Goal: Information Seeking & Learning: Find specific fact

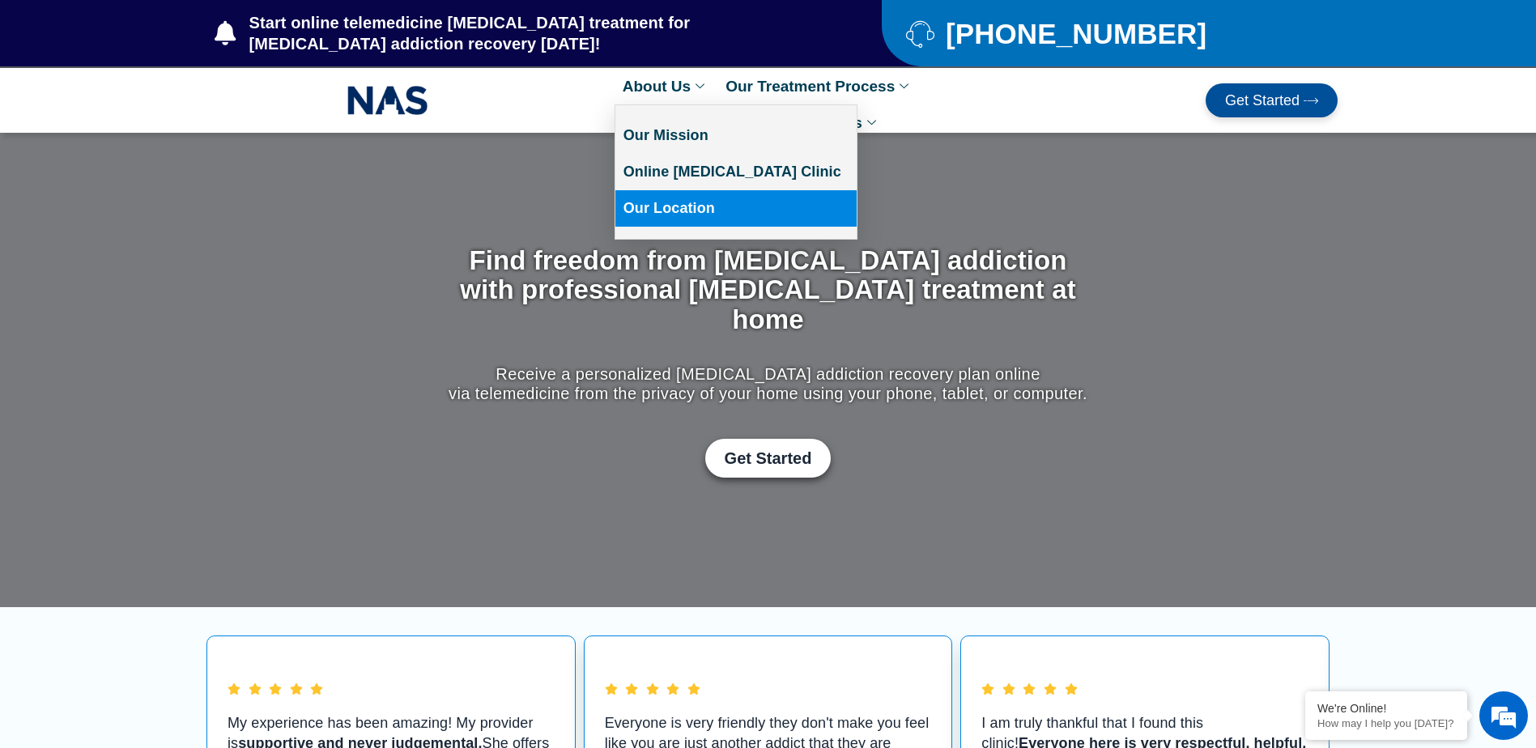
click at [674, 204] on link "Our Location" at bounding box center [735, 208] width 241 height 36
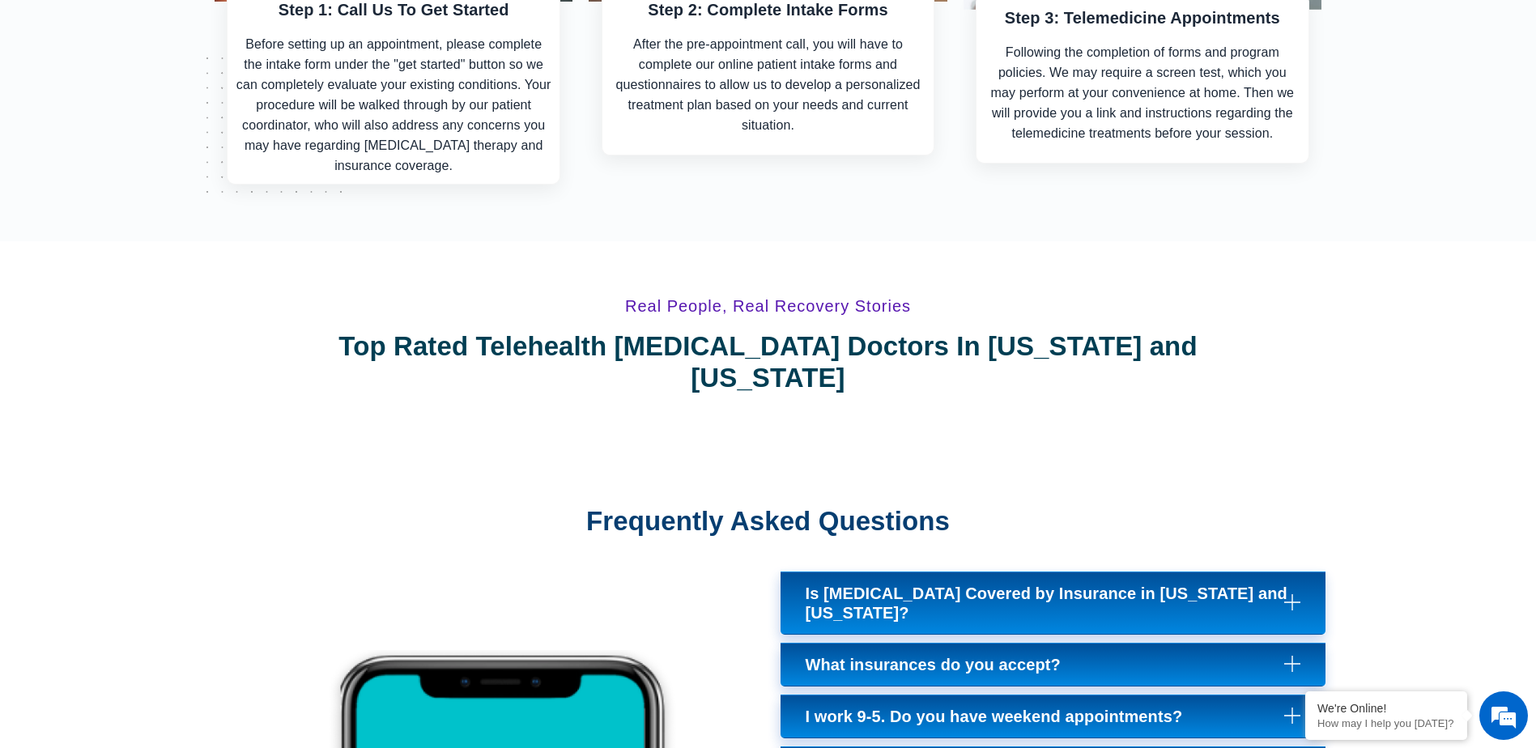
scroll to position [6153, 0]
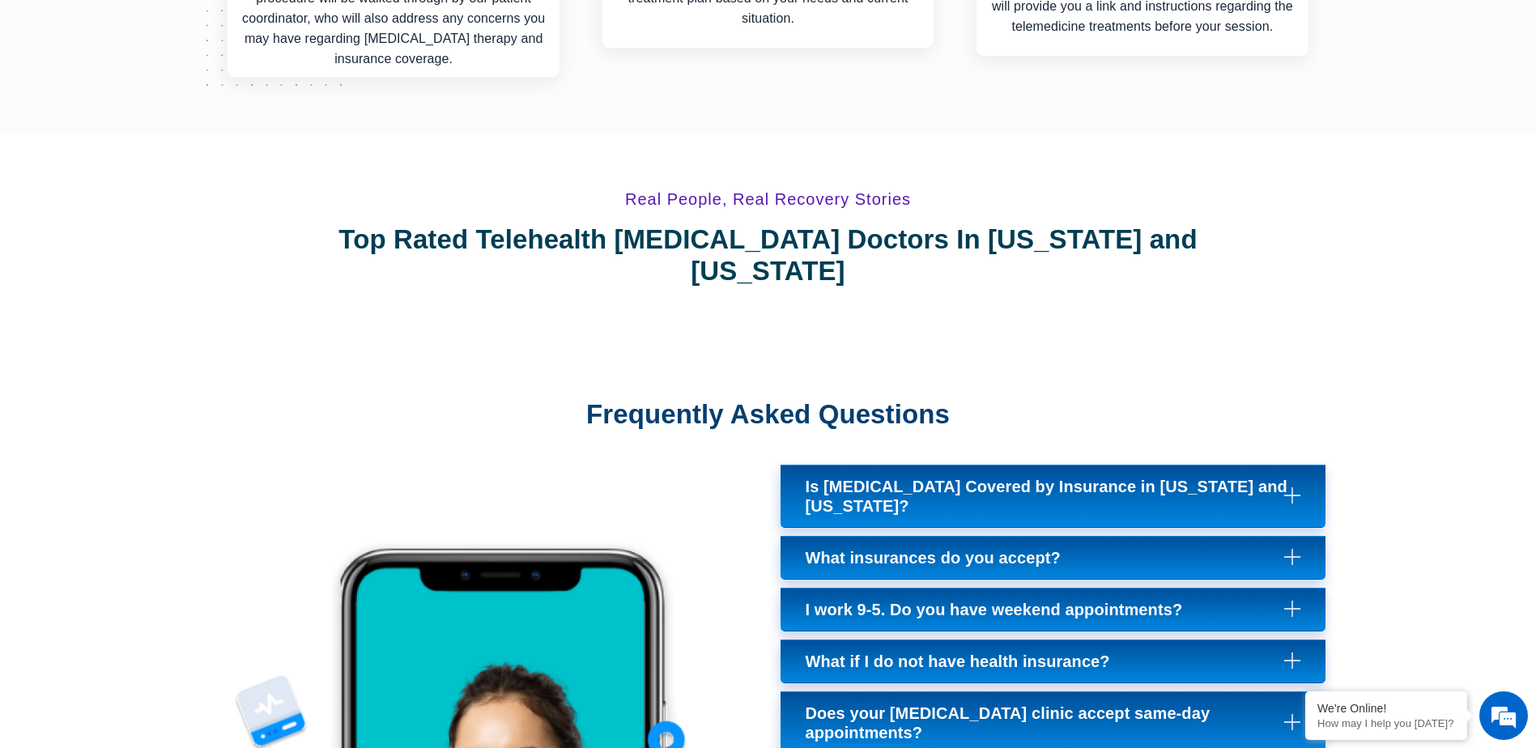
click at [863, 477] on span "Is [MEDICAL_DATA] Covered by Insurance in [US_STATE] and [US_STATE]?" at bounding box center [1053, 496] width 495 height 39
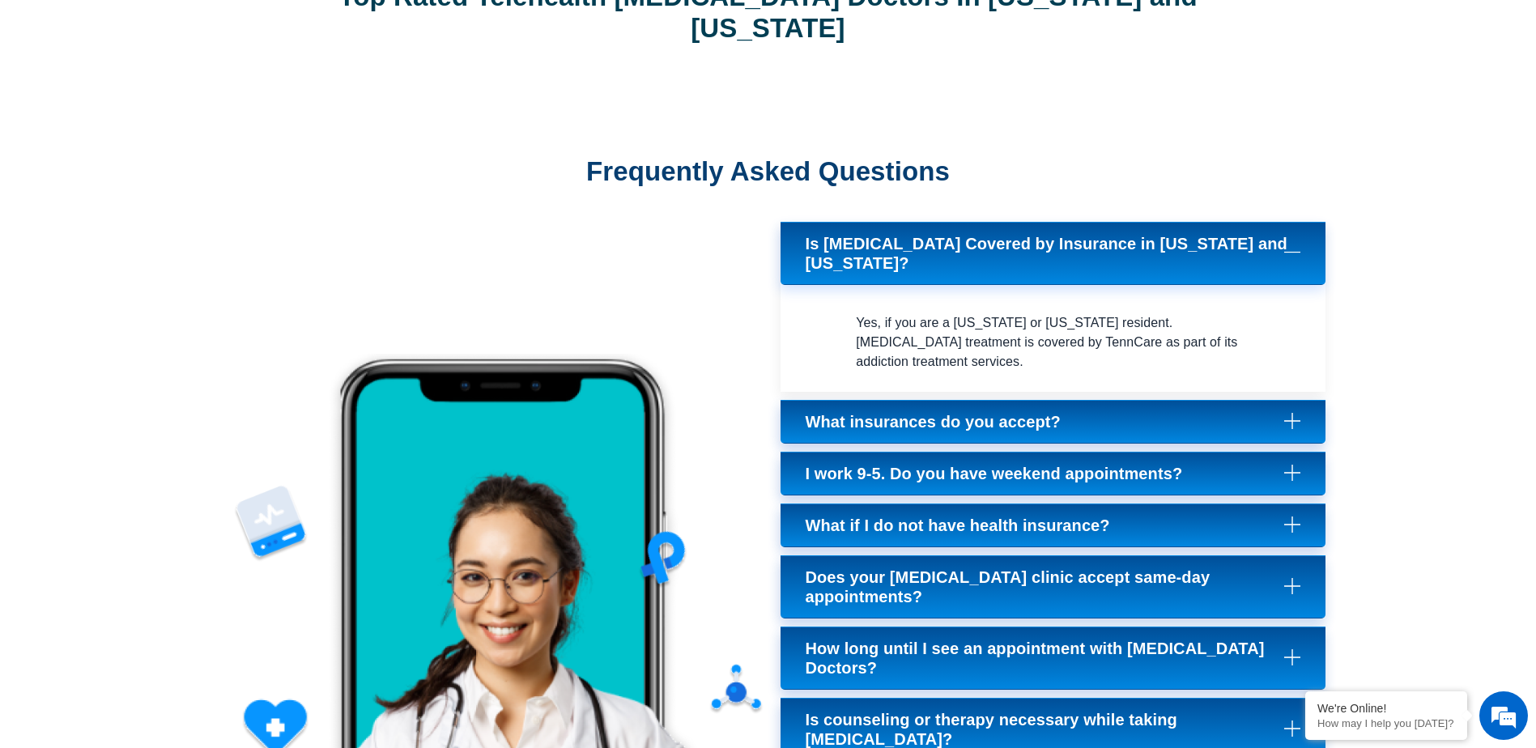
click at [835, 412] on span "What insurances do you accept?" at bounding box center [937, 421] width 263 height 19
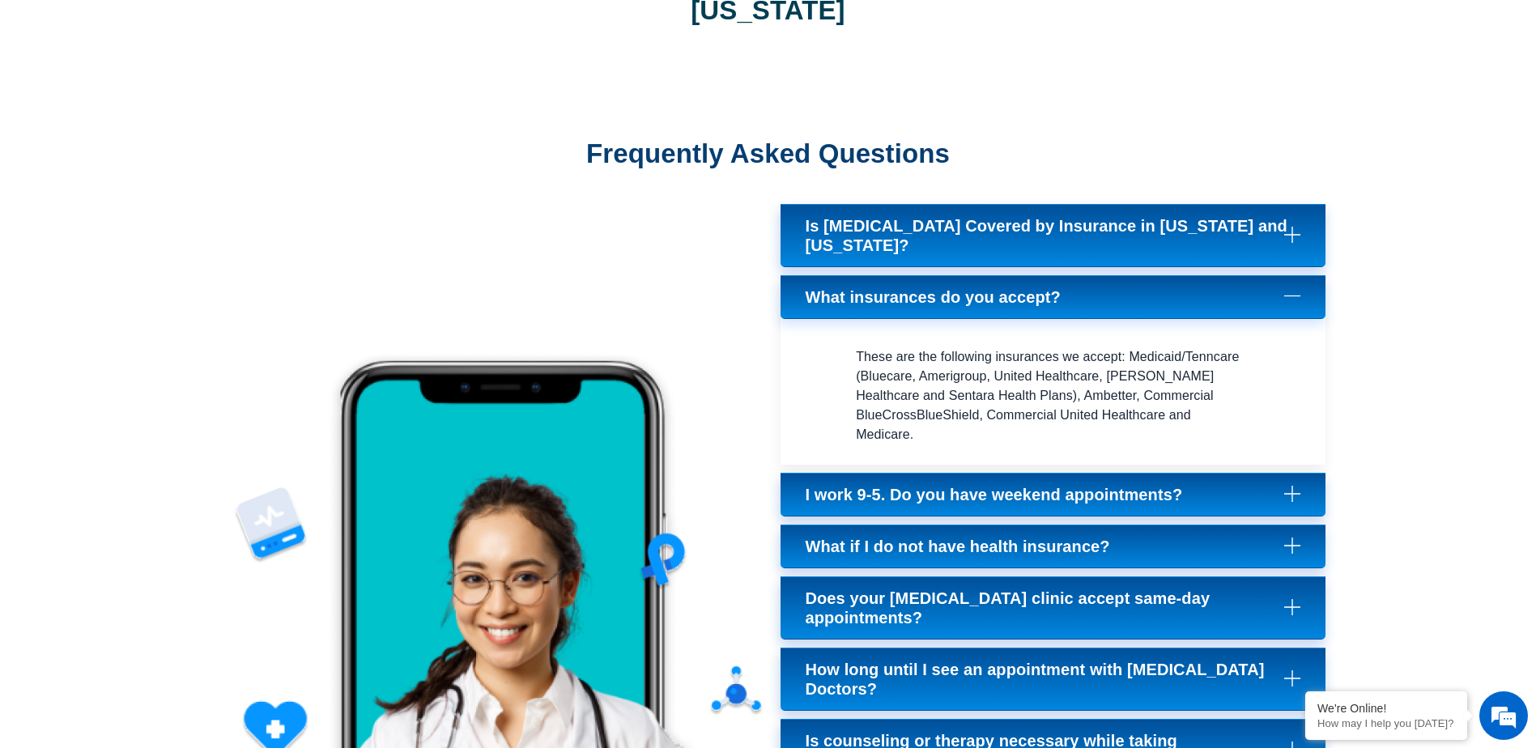
scroll to position [6415, 0]
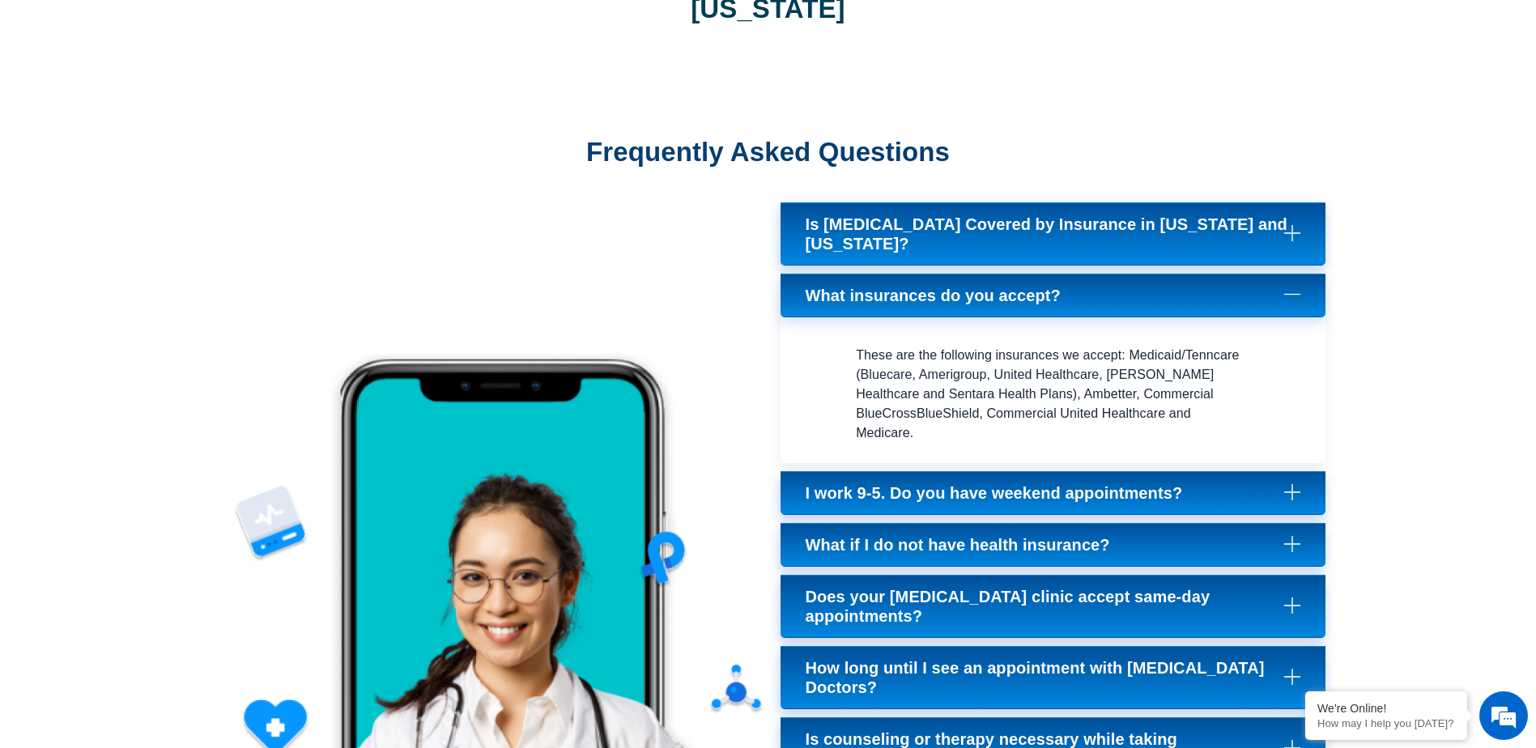
click at [865, 483] on span "I work 9-5. Do you have weekend appointments?" at bounding box center [998, 492] width 385 height 19
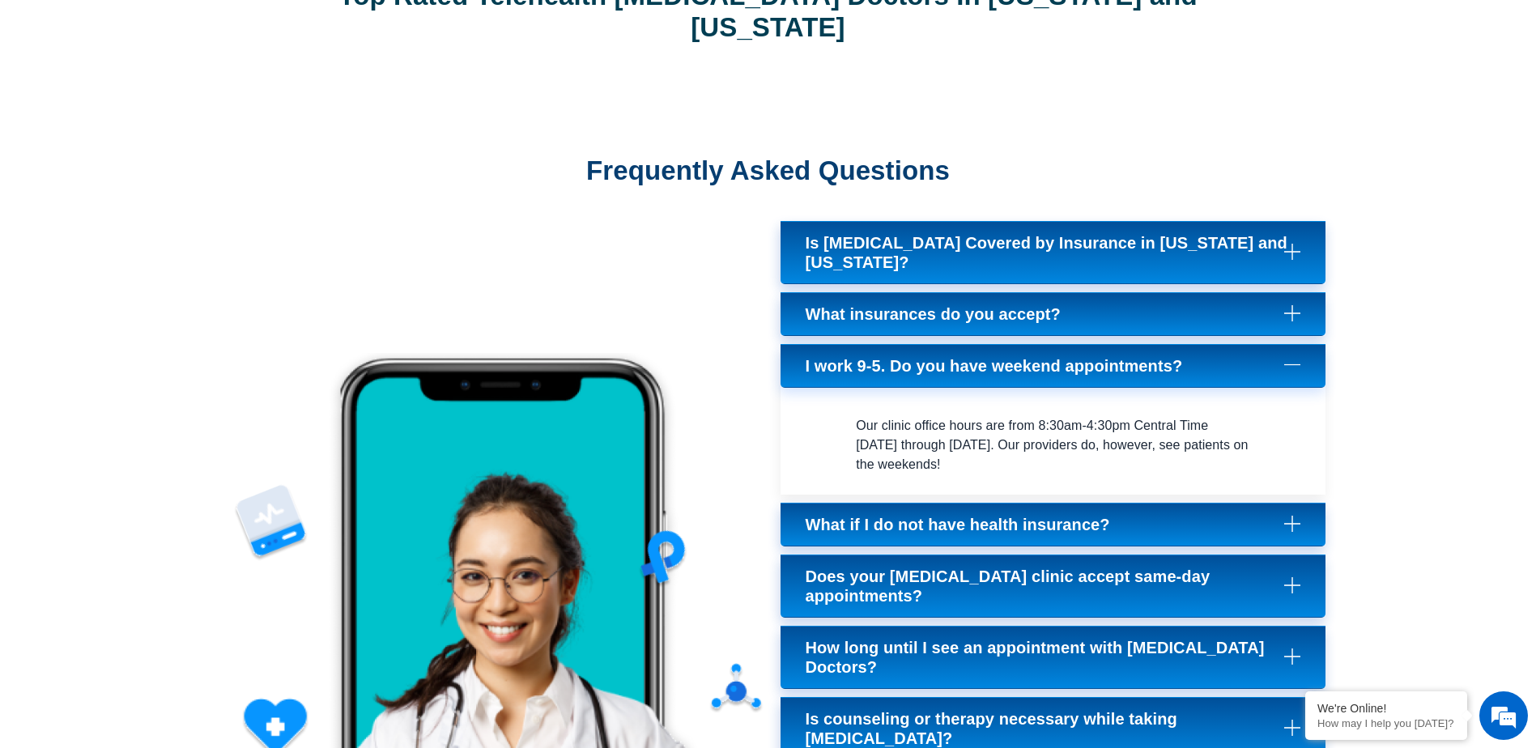
scroll to position [6396, 0]
click at [871, 504] on link "What if I do not have health insurance?" at bounding box center [1053, 526] width 546 height 44
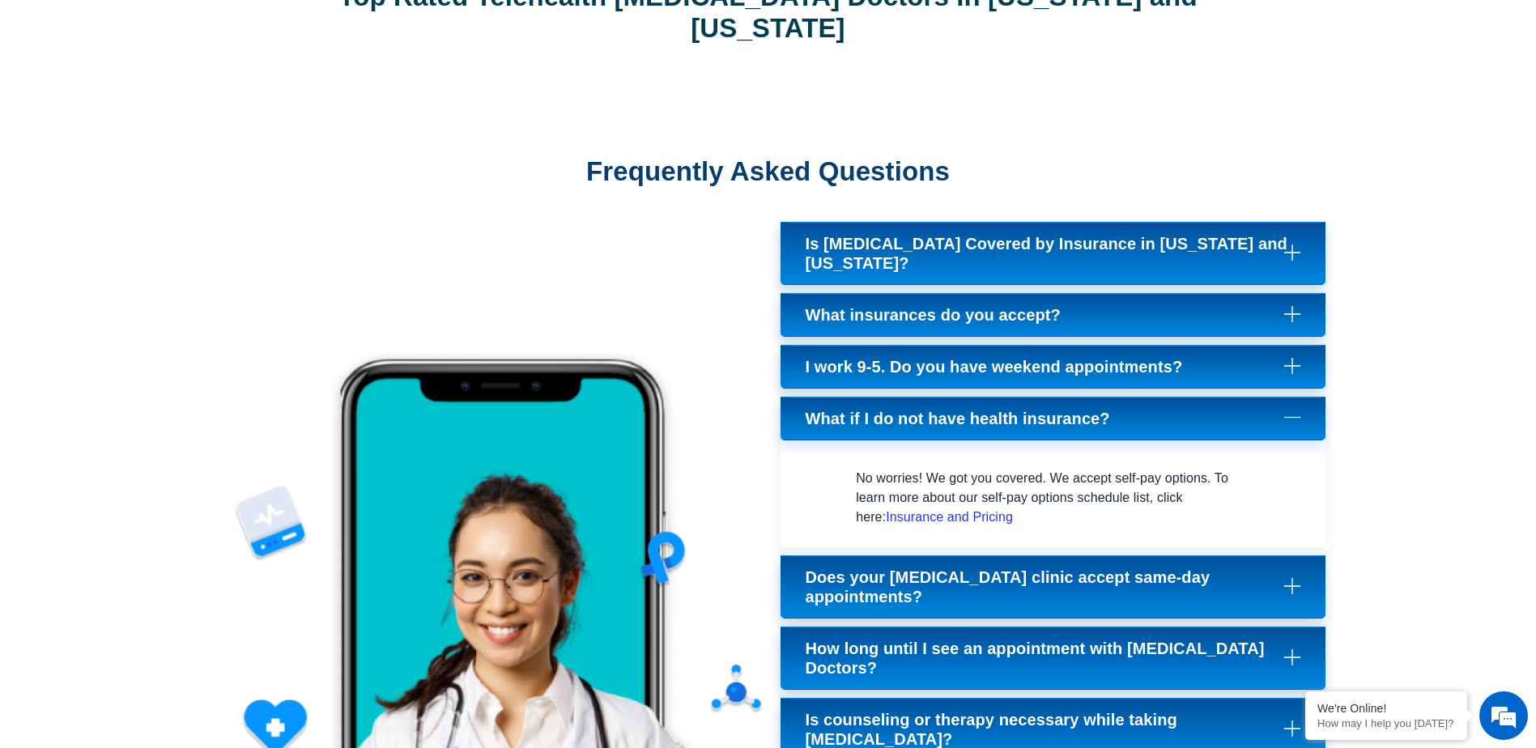
click at [912, 510] on link "Insurance and Pricing" at bounding box center [949, 517] width 127 height 14
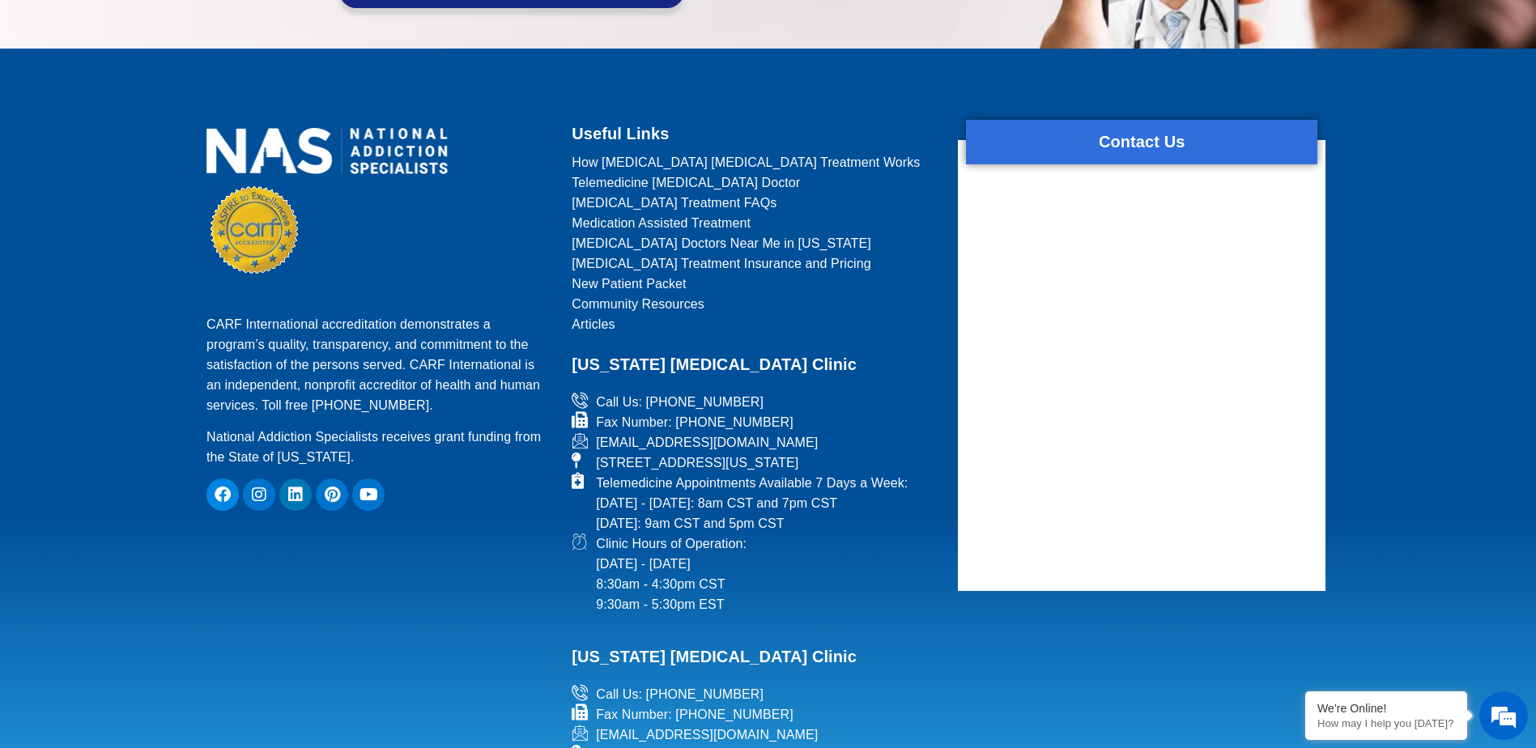
scroll to position [2915, 0]
